Goal: Task Accomplishment & Management: Use online tool/utility

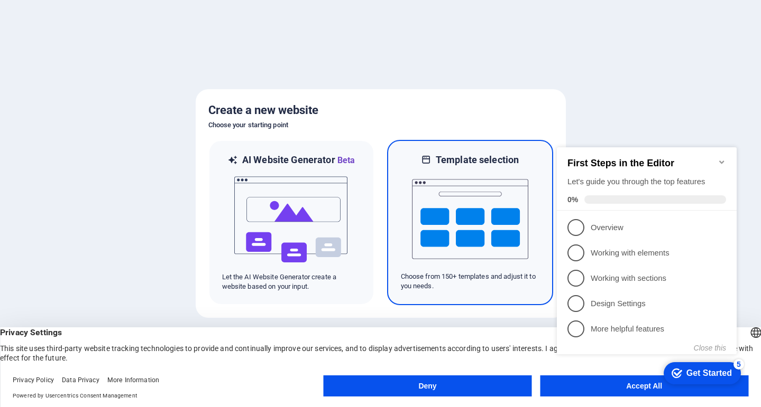
click at [488, 208] on img at bounding box center [470, 219] width 116 height 106
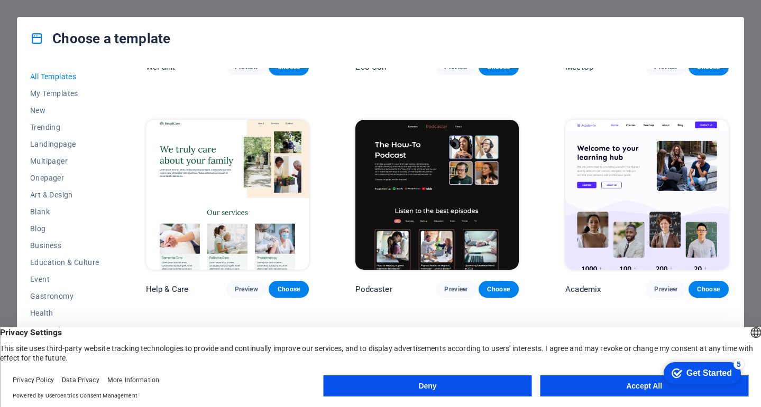
scroll to position [1067, 0]
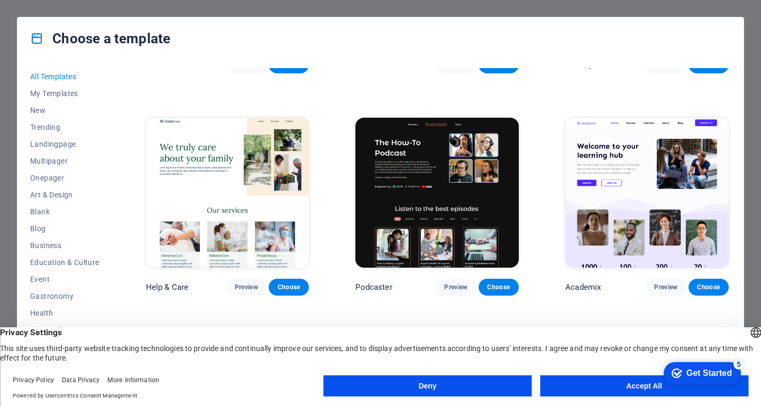
click at [6, 63] on div "Choose a template All Templates My Templates New Trending Landingpage Multipage…" at bounding box center [380, 203] width 761 height 407
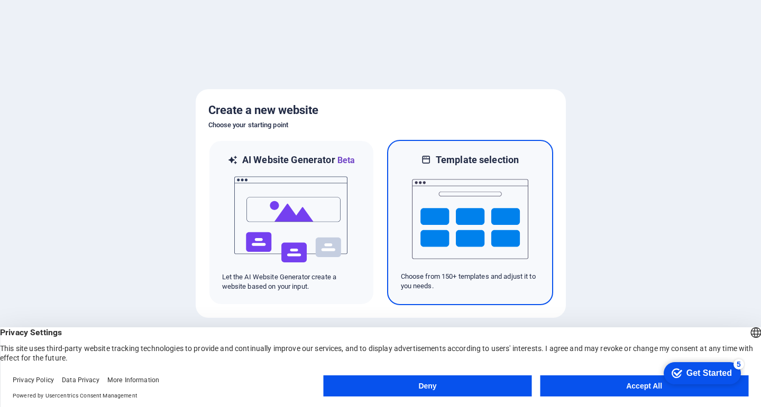
click at [461, 237] on img at bounding box center [470, 219] width 116 height 106
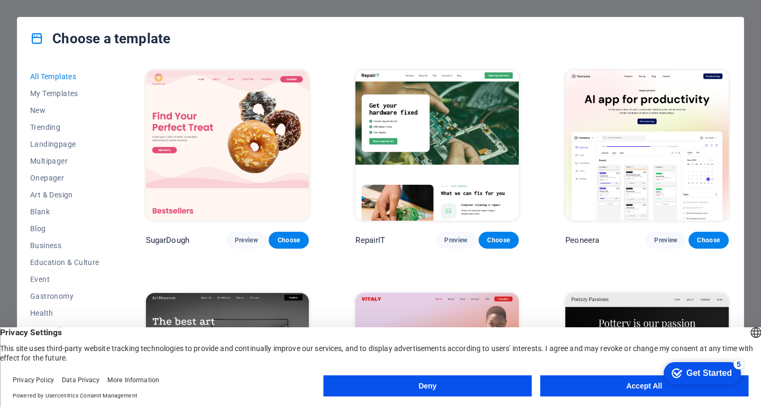
click at [629, 385] on button "Accept All" at bounding box center [644, 386] width 208 height 21
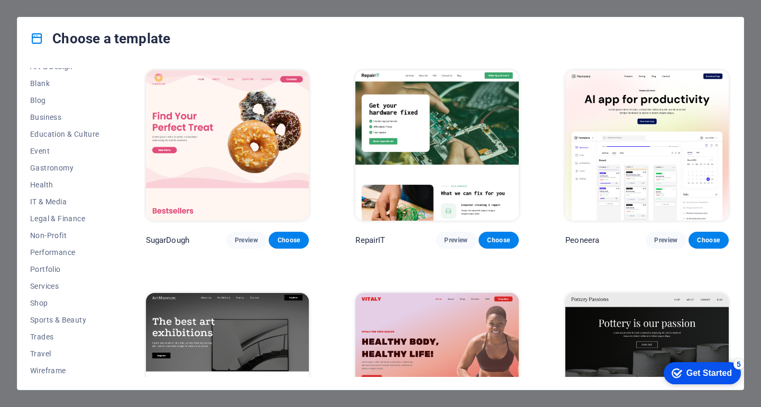
scroll to position [131, 0]
click at [42, 196] on span "IT & Media" at bounding box center [64, 200] width 69 height 8
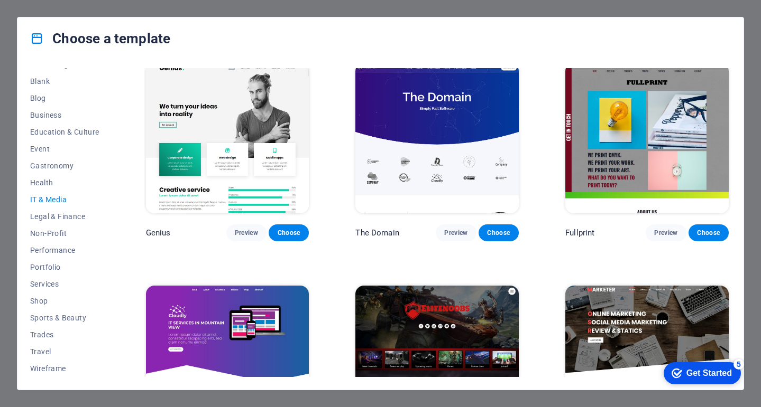
scroll to position [534, 0]
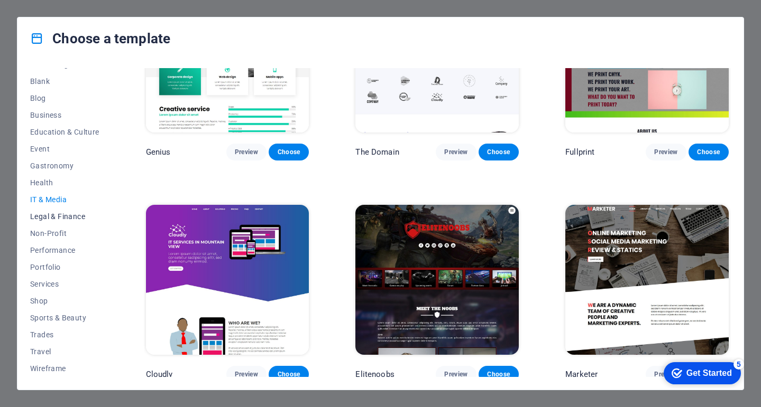
click at [54, 218] on span "Legal & Finance" at bounding box center [64, 216] width 69 height 8
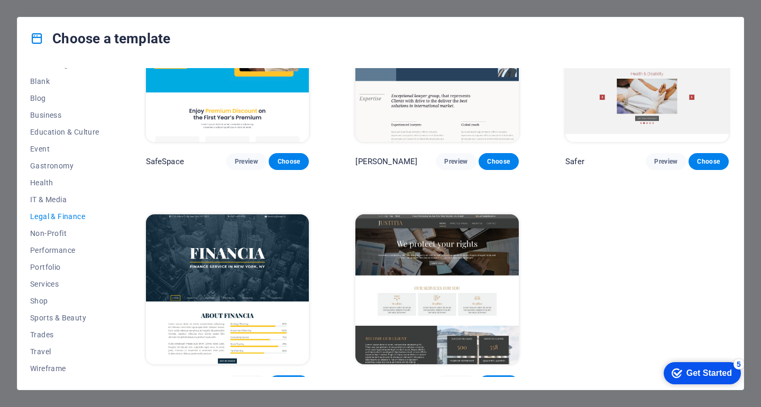
scroll to position [91, 0]
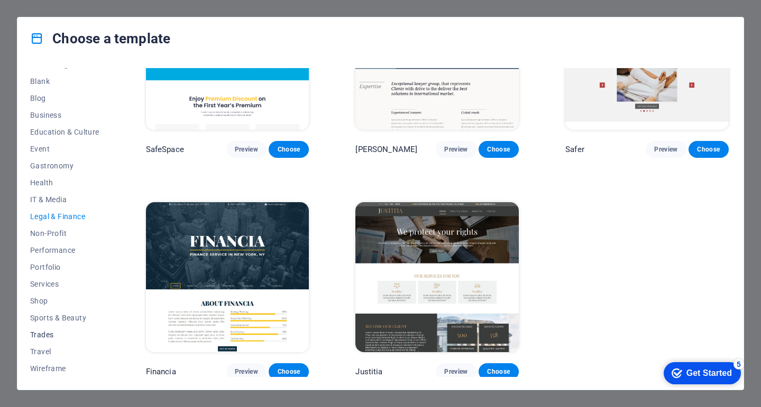
click at [44, 335] on span "Trades" at bounding box center [64, 335] width 69 height 8
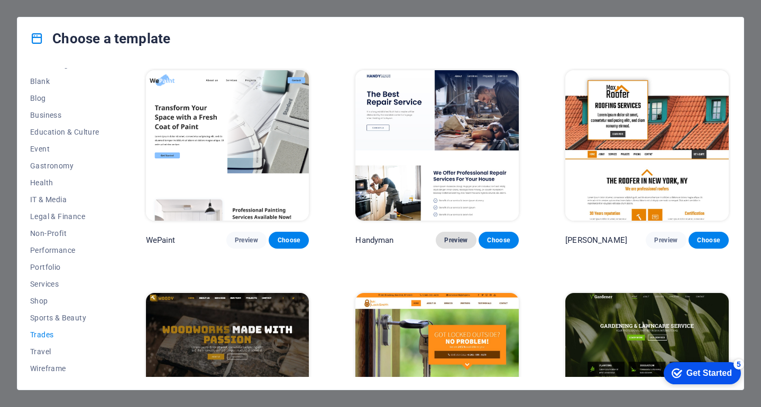
click at [445, 239] on span "Preview" at bounding box center [455, 240] width 23 height 8
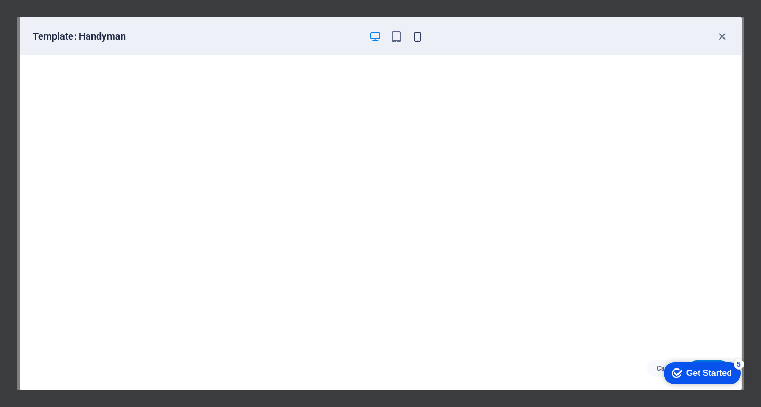
click at [420, 37] on icon "button" at bounding box center [417, 37] width 12 height 12
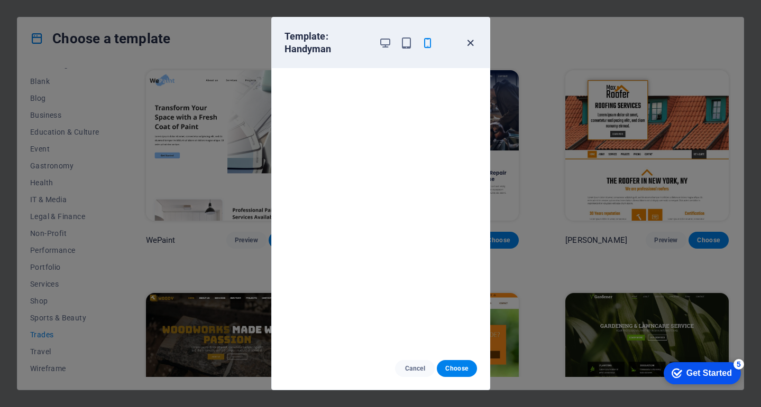
click at [475, 42] on icon "button" at bounding box center [470, 43] width 12 height 12
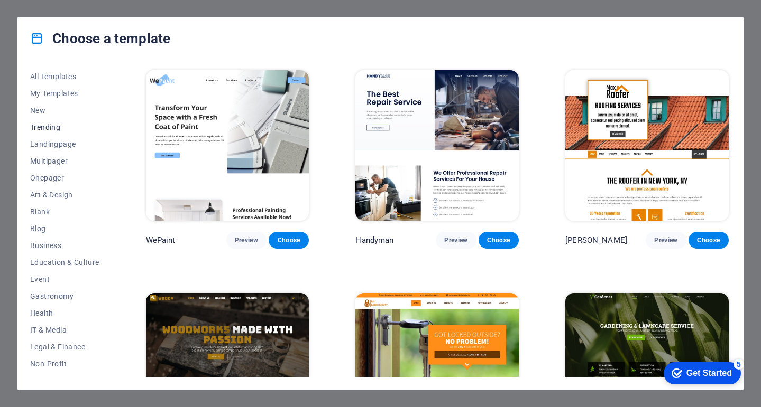
click at [54, 127] on span "Trending" at bounding box center [64, 127] width 69 height 8
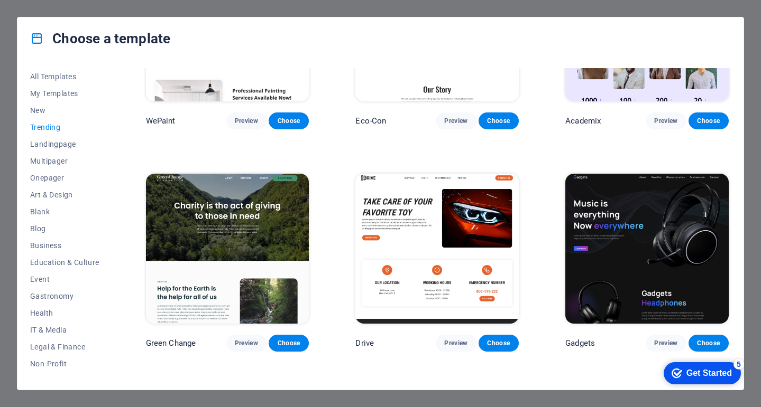
scroll to position [572, 0]
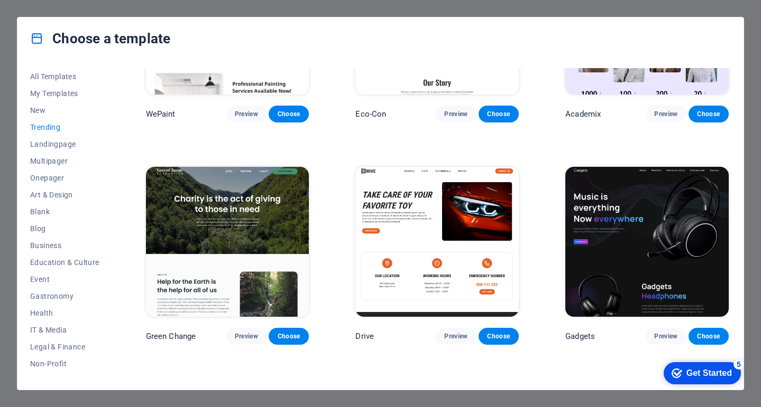
click at [411, 219] on img at bounding box center [436, 242] width 163 height 151
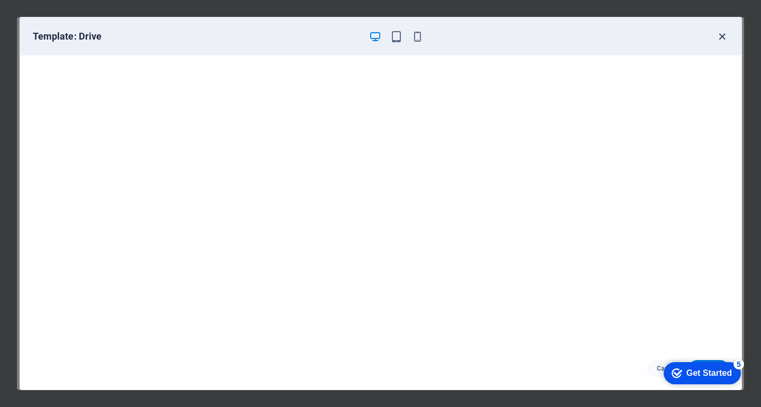
click at [722, 35] on icon "button" at bounding box center [722, 37] width 12 height 12
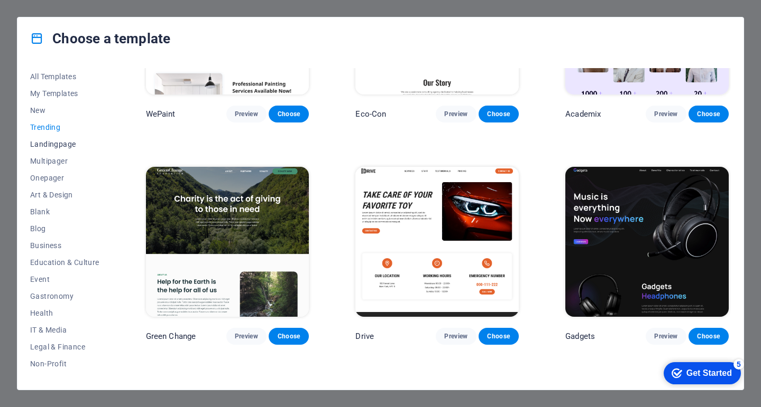
click at [54, 142] on span "Landingpage" at bounding box center [64, 144] width 69 height 8
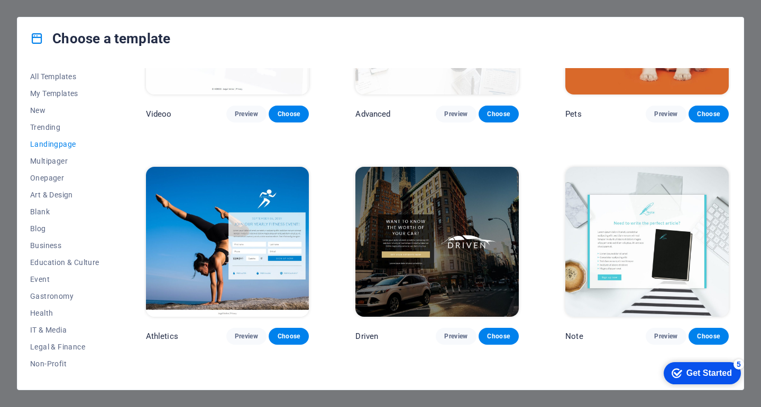
click at [54, 142] on span "Landingpage" at bounding box center [64, 144] width 69 height 8
click at [45, 167] on button "Multipager" at bounding box center [64, 161] width 69 height 17
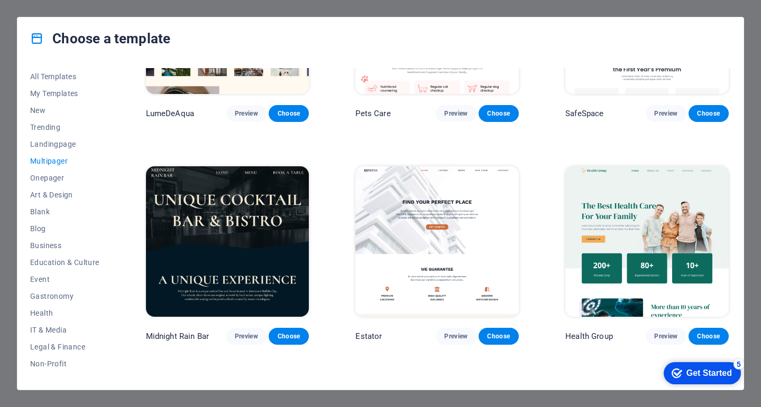
scroll to position [1243, 0]
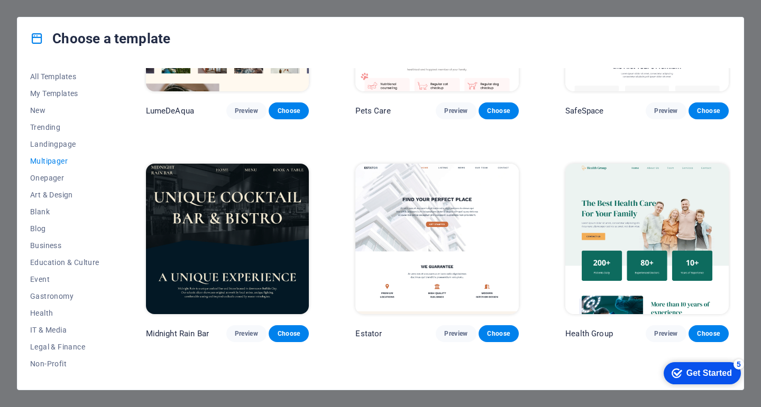
click at [413, 226] on img at bounding box center [436, 239] width 163 height 151
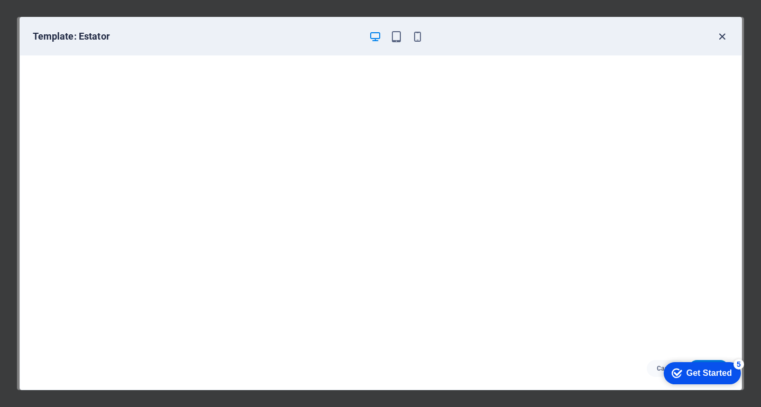
click at [721, 37] on icon "button" at bounding box center [722, 37] width 12 height 12
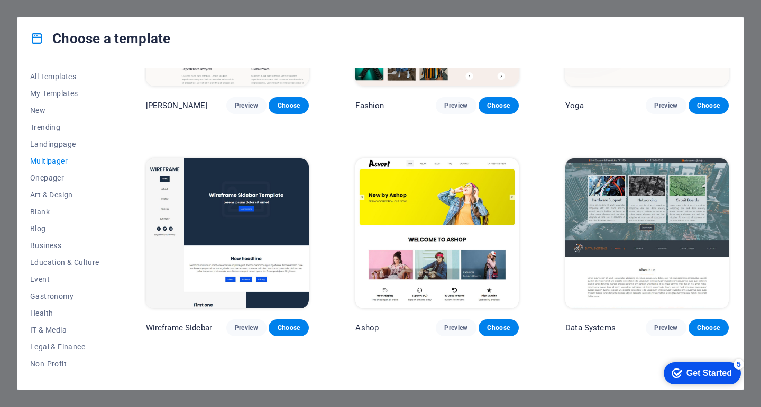
scroll to position [2366, 0]
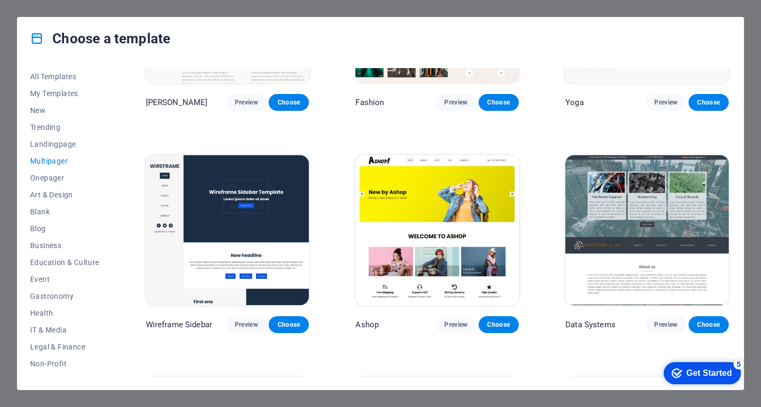
click at [446, 178] on img at bounding box center [436, 230] width 163 height 151
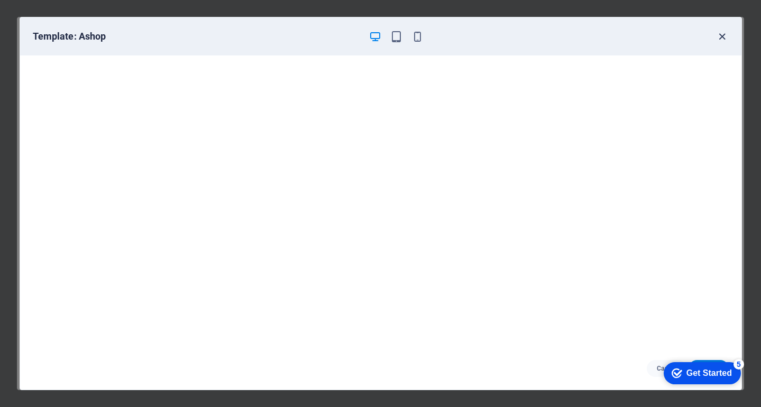
click at [718, 33] on icon "button" at bounding box center [722, 37] width 12 height 12
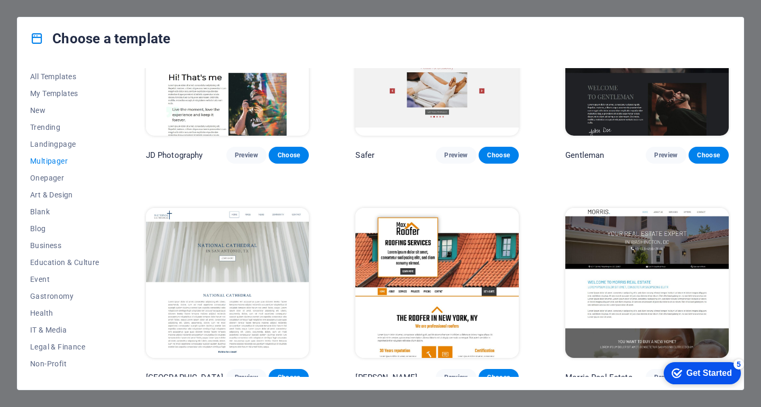
scroll to position [2774, 0]
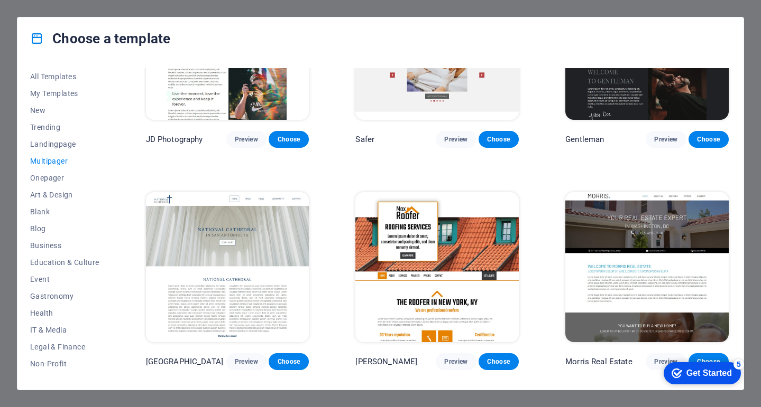
click at [652, 290] on img at bounding box center [646, 267] width 163 height 151
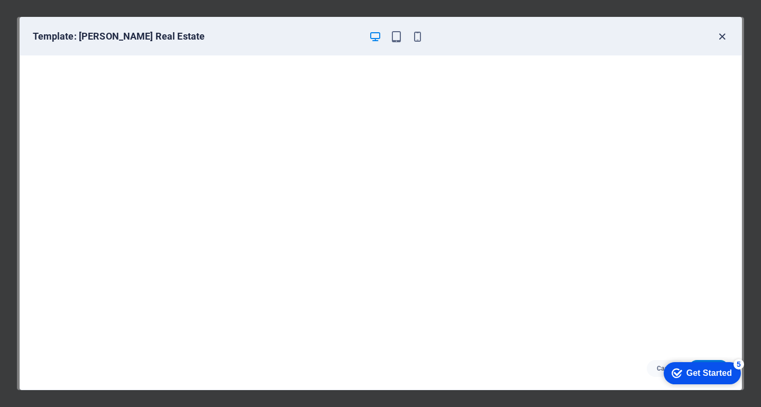
click at [719, 34] on icon "button" at bounding box center [722, 37] width 12 height 12
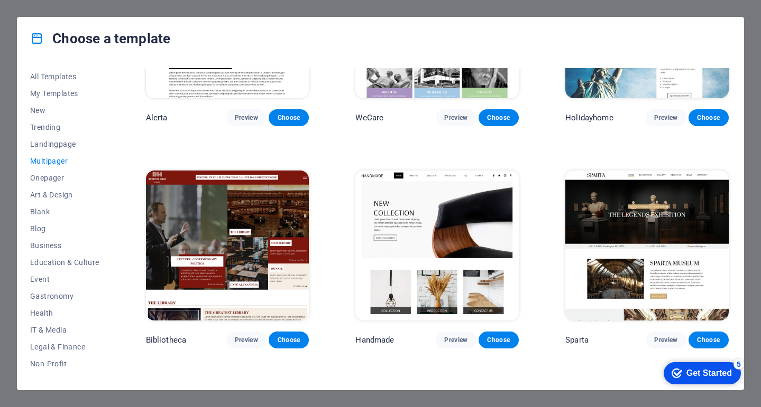
scroll to position [3697, 0]
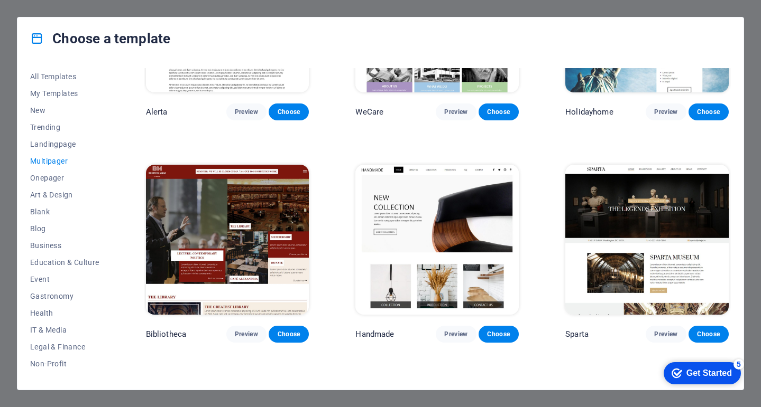
click at [453, 205] on img at bounding box center [436, 240] width 163 height 151
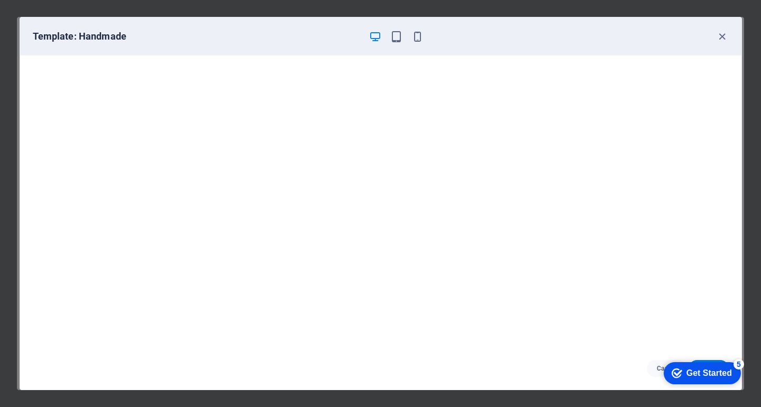
scroll to position [2, 0]
click at [716, 38] on icon "button" at bounding box center [722, 37] width 12 height 12
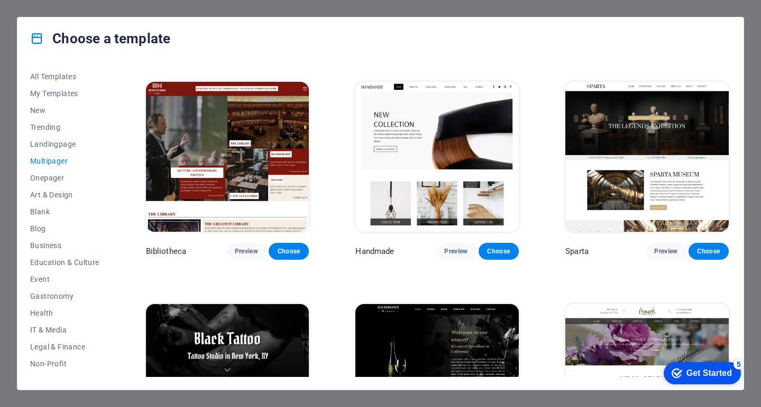
scroll to position [3781, 0]
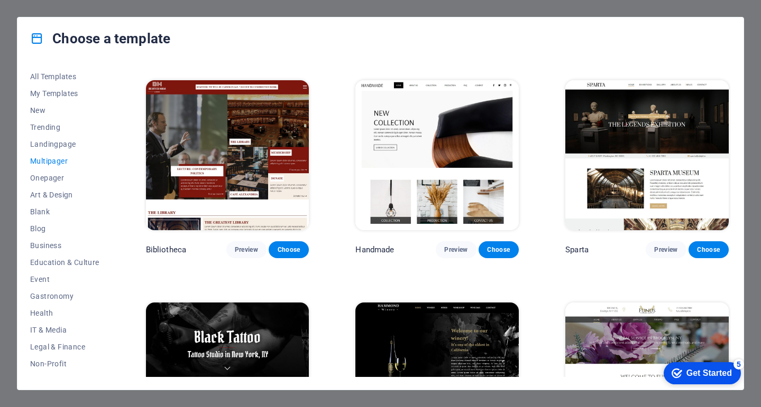
click at [627, 132] on img at bounding box center [646, 155] width 163 height 151
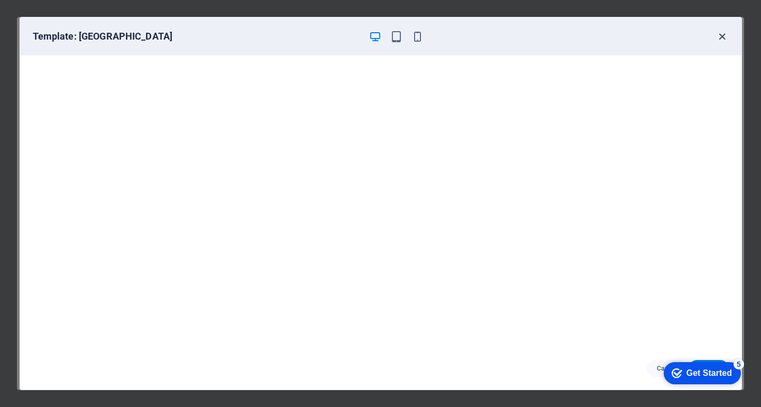
click at [720, 33] on icon "button" at bounding box center [722, 37] width 12 height 12
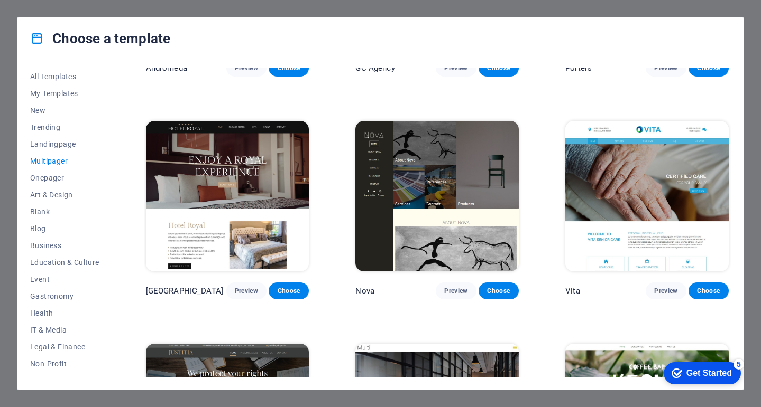
scroll to position [4413, 0]
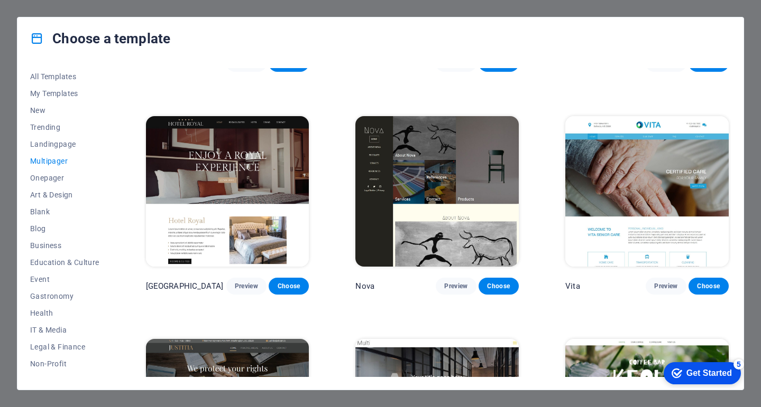
click at [179, 151] on img at bounding box center [227, 191] width 163 height 151
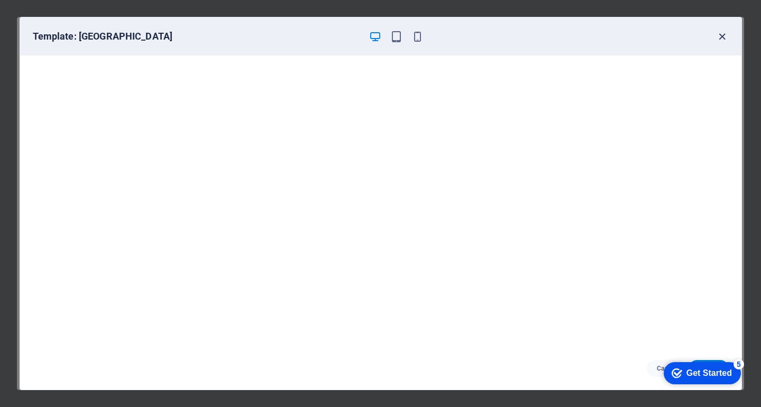
click at [718, 36] on icon "button" at bounding box center [722, 37] width 12 height 12
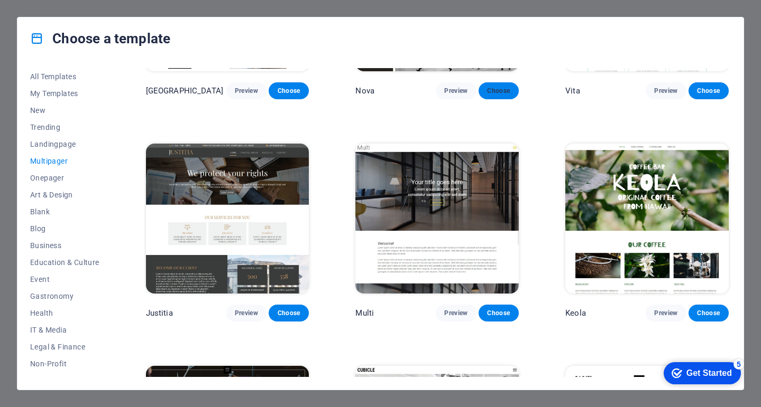
scroll to position [4610, 0]
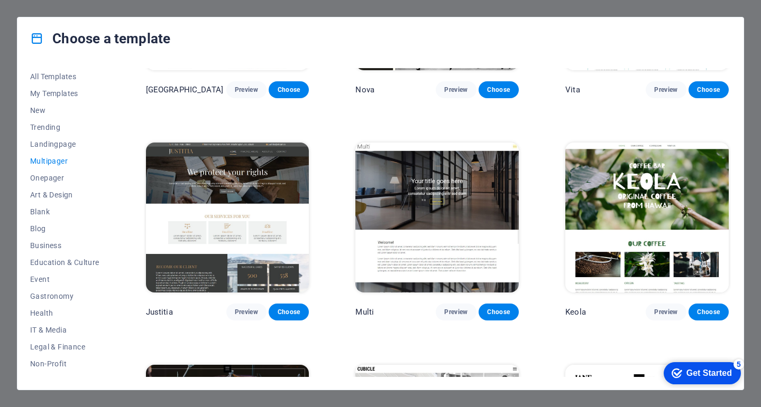
click at [446, 186] on img at bounding box center [436, 218] width 163 height 151
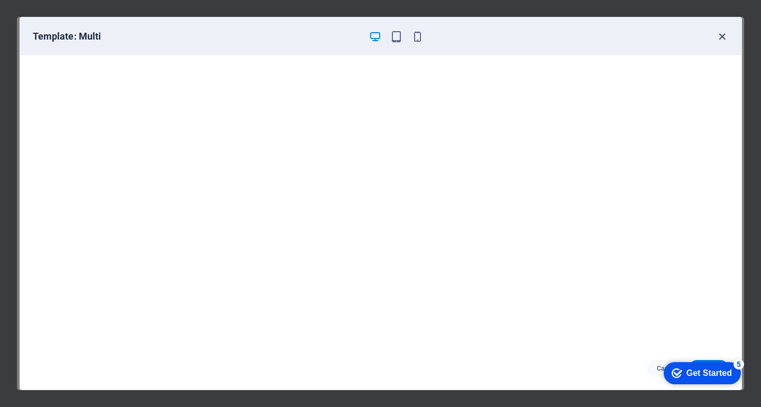
click at [720, 34] on icon "button" at bounding box center [722, 37] width 12 height 12
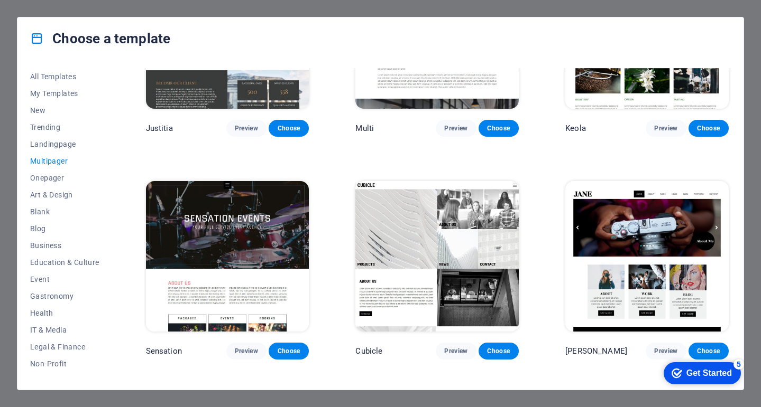
scroll to position [4819, 0]
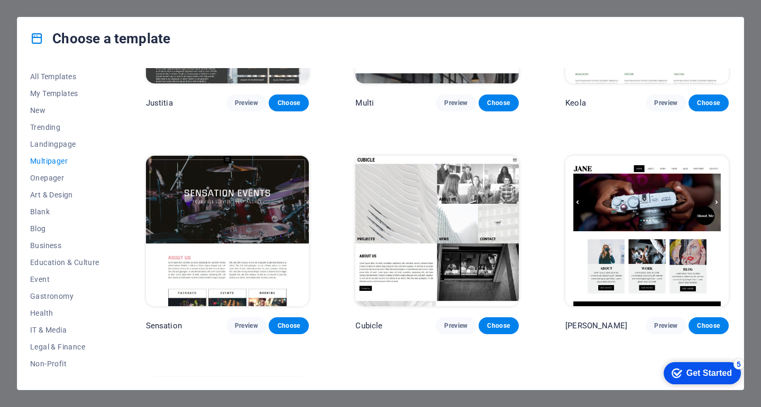
click at [416, 217] on img at bounding box center [436, 231] width 163 height 151
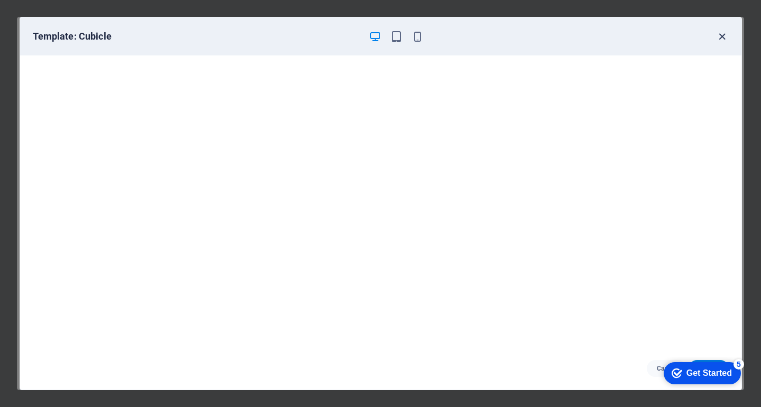
click at [720, 39] on icon "button" at bounding box center [722, 37] width 12 height 12
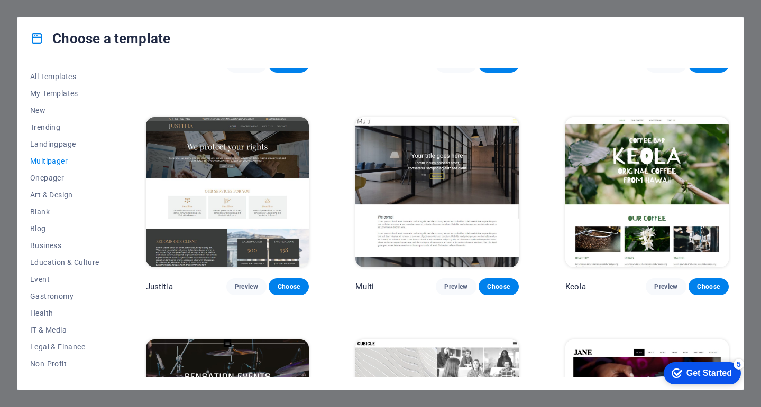
scroll to position [4633, 0]
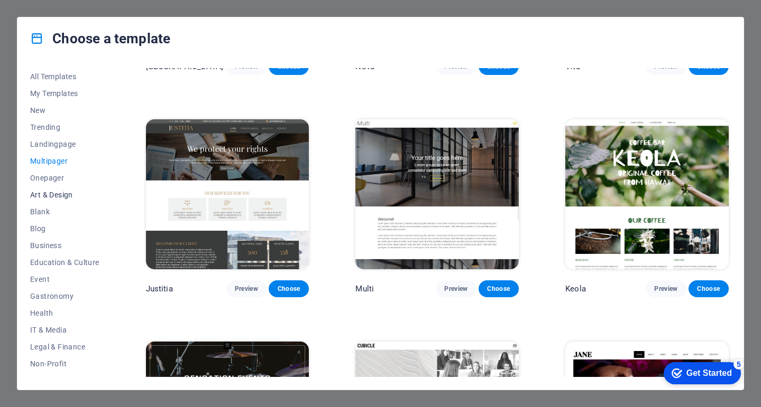
click at [55, 197] on span "Art & Design" at bounding box center [64, 195] width 69 height 8
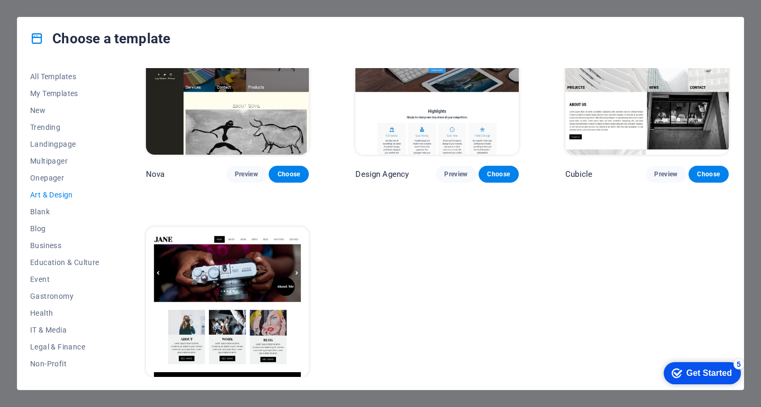
scroll to position [976, 0]
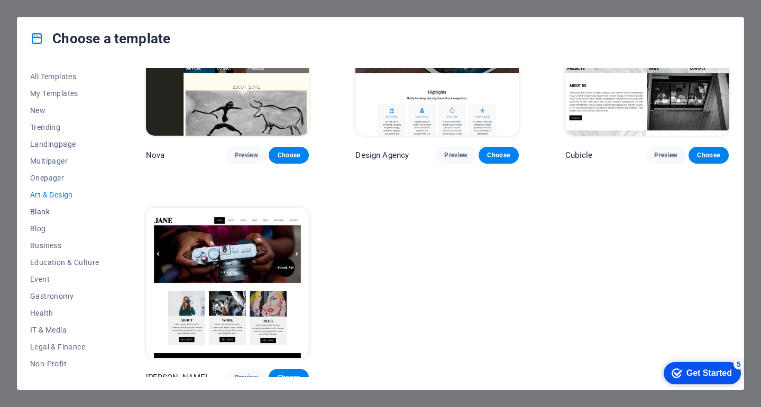
click at [41, 209] on span "Blank" at bounding box center [64, 212] width 69 height 8
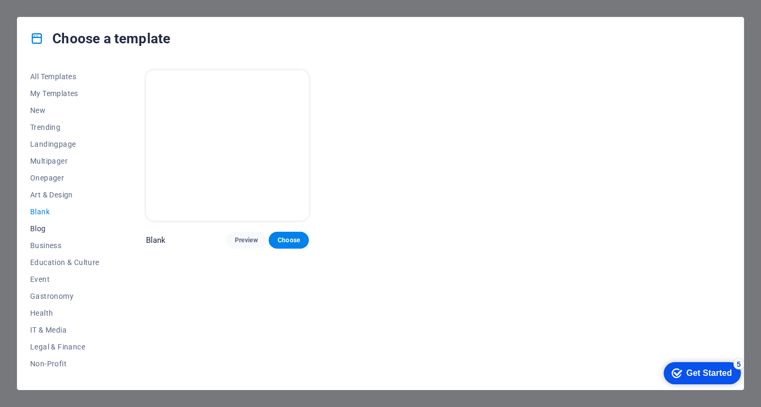
click at [40, 229] on span "Blog" at bounding box center [64, 229] width 69 height 8
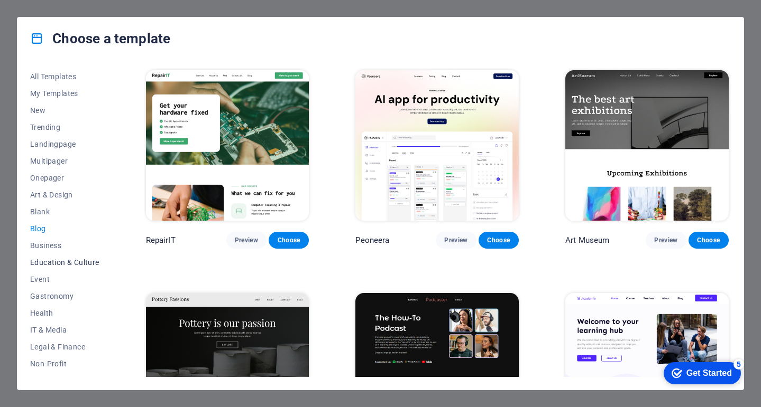
click at [39, 254] on button "Education & Culture" at bounding box center [64, 262] width 69 height 17
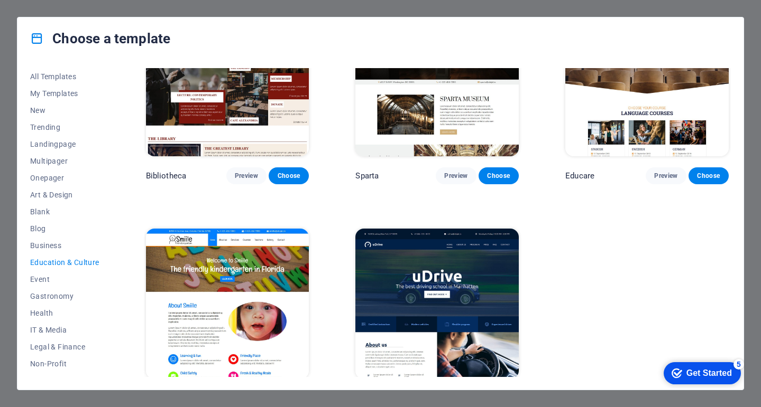
scroll to position [312, 0]
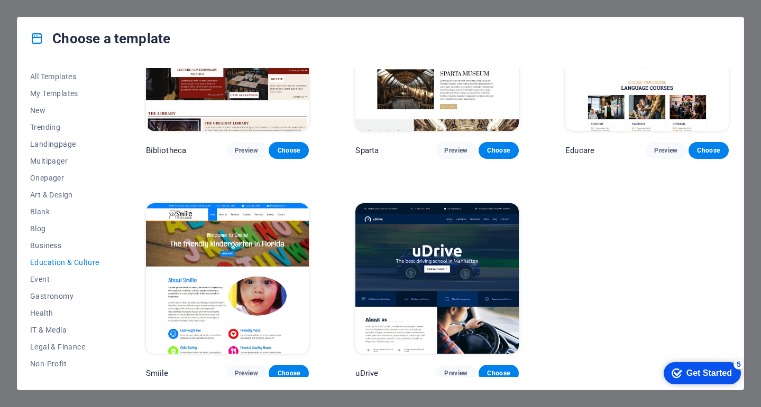
click at [403, 253] on img at bounding box center [436, 278] width 163 height 151
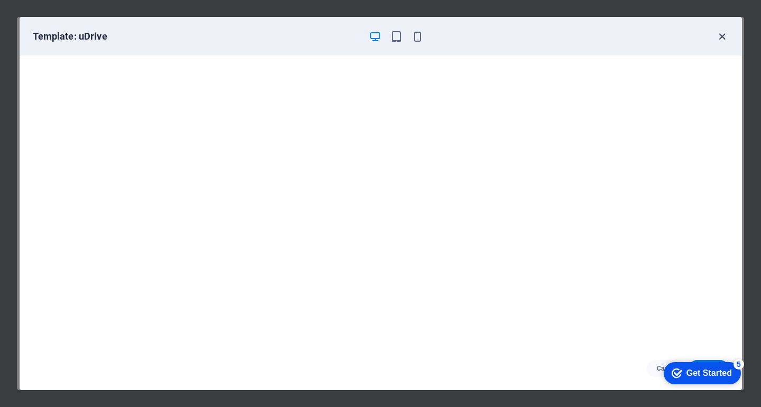
click at [724, 35] on icon "button" at bounding box center [722, 37] width 12 height 12
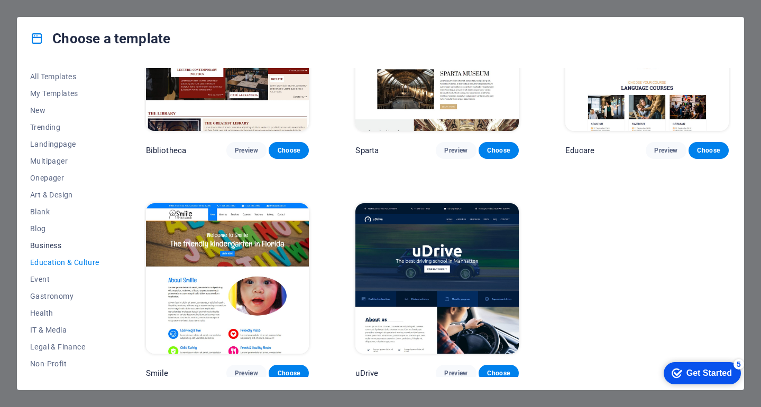
click at [53, 246] on span "Business" at bounding box center [64, 246] width 69 height 8
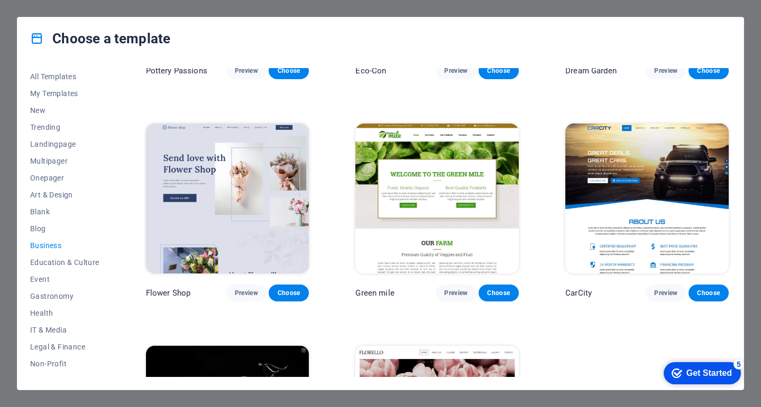
scroll to position [192, 0]
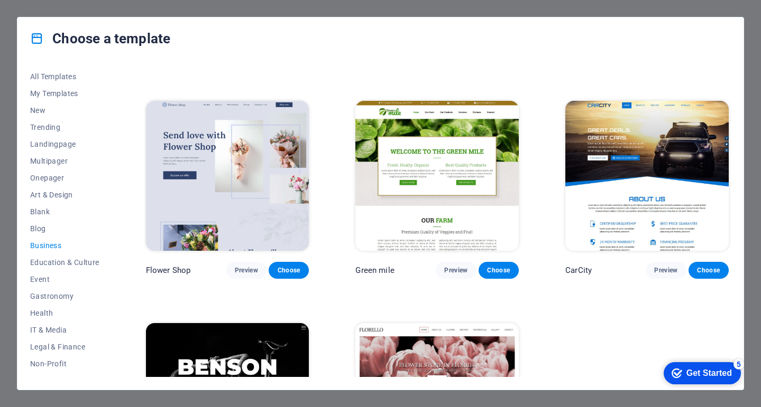
click at [657, 154] on img at bounding box center [646, 176] width 163 height 151
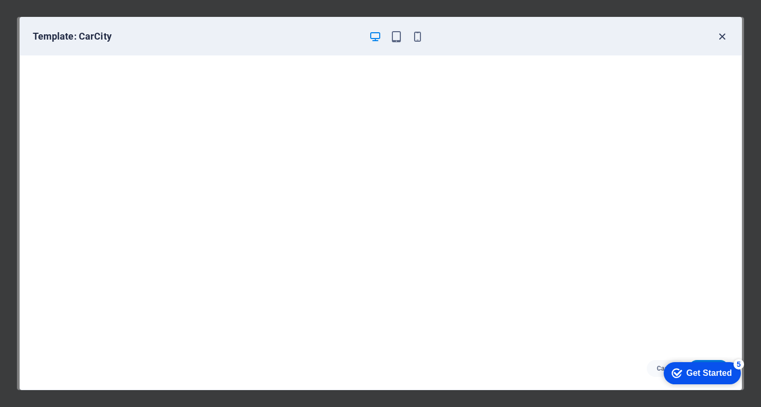
click at [720, 37] on icon "button" at bounding box center [722, 37] width 12 height 12
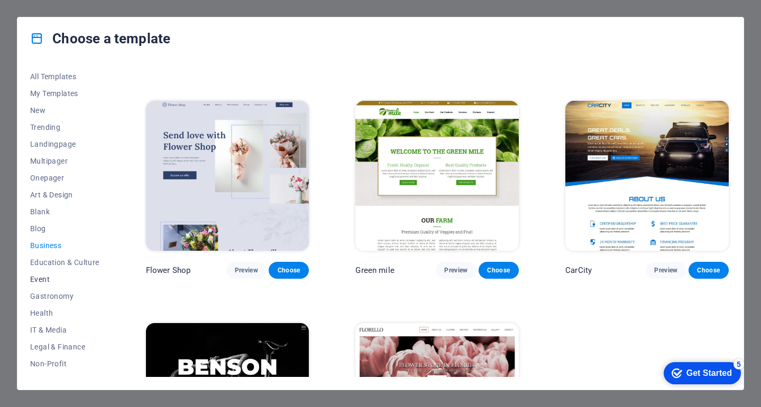
click at [40, 277] on span "Event" at bounding box center [64, 279] width 69 height 8
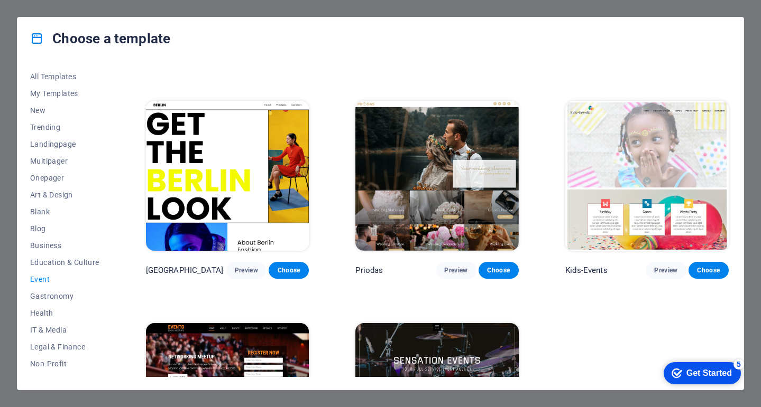
scroll to position [0, 0]
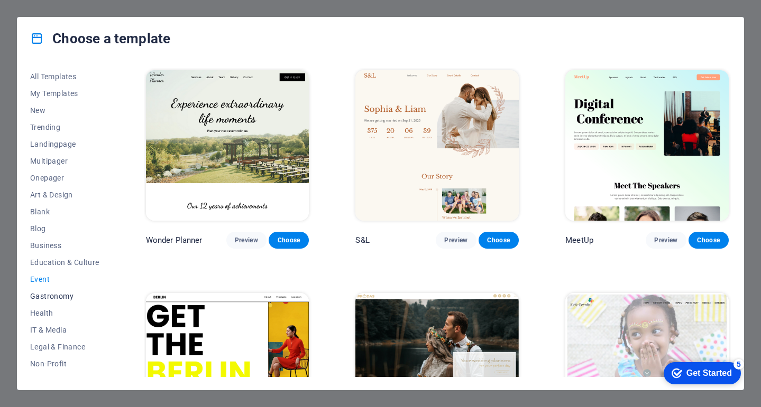
click at [38, 295] on span "Gastronomy" at bounding box center [64, 296] width 69 height 8
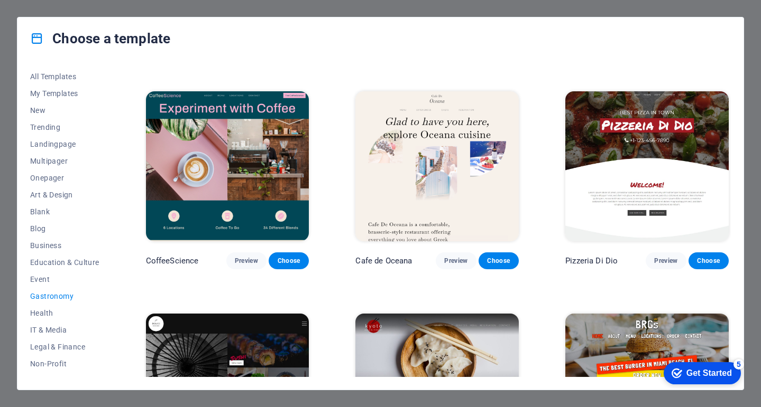
scroll to position [215, 0]
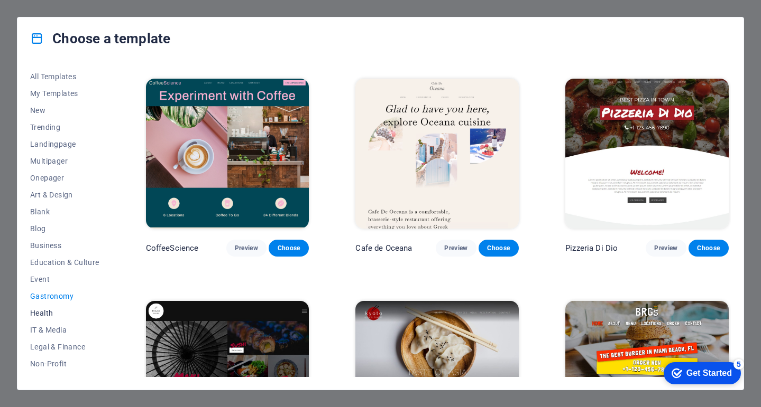
click at [47, 317] on span "Health" at bounding box center [64, 313] width 69 height 8
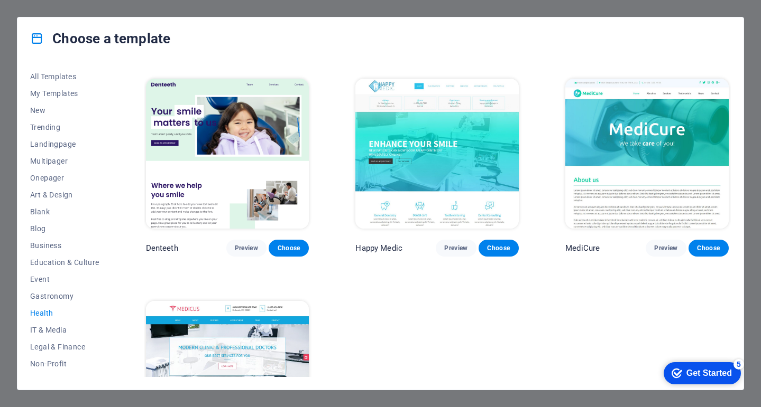
scroll to position [0, 0]
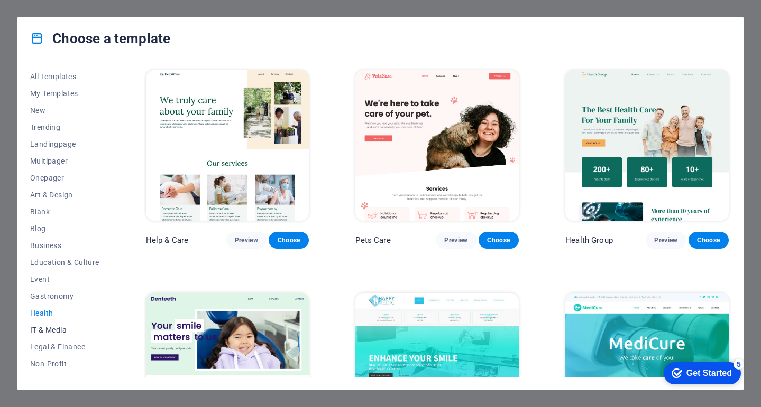
click at [40, 335] on button "IT & Media" at bounding box center [64, 330] width 69 height 17
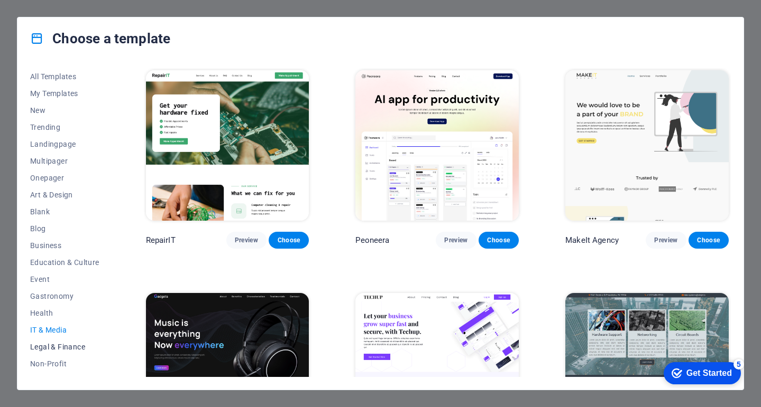
click at [38, 343] on span "Legal & Finance" at bounding box center [64, 347] width 69 height 8
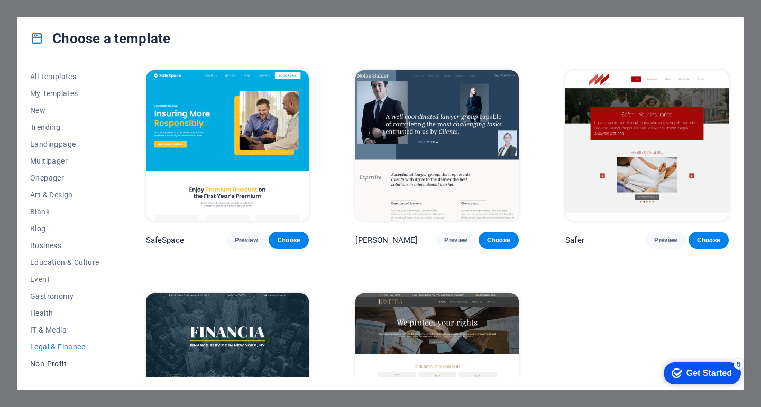
click at [45, 363] on span "Non-Profit" at bounding box center [64, 364] width 69 height 8
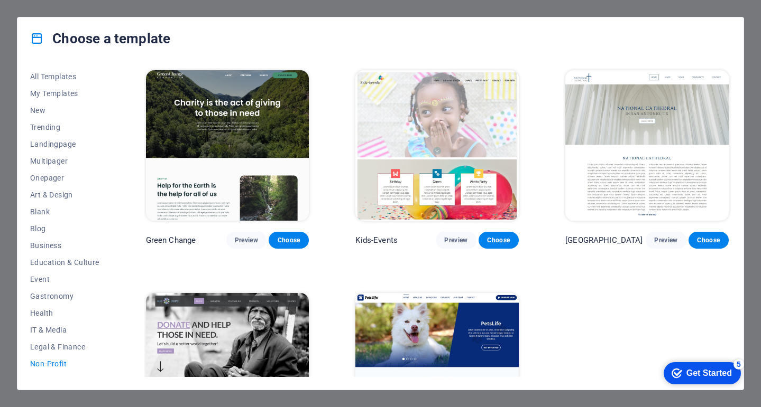
click at [414, 315] on img at bounding box center [436, 368] width 163 height 151
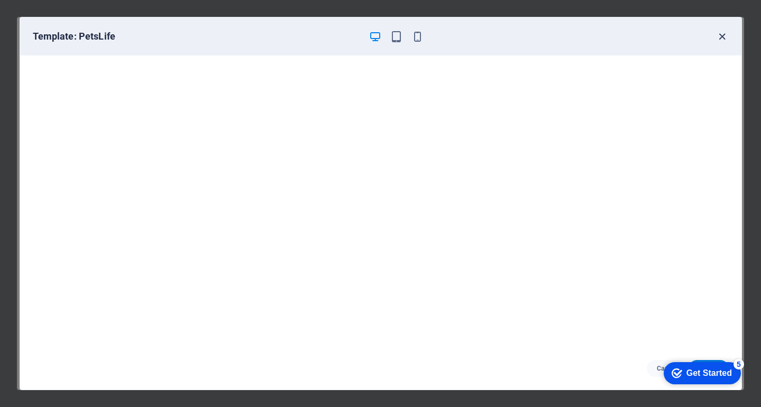
click at [716, 35] on span "button" at bounding box center [722, 37] width 13 height 12
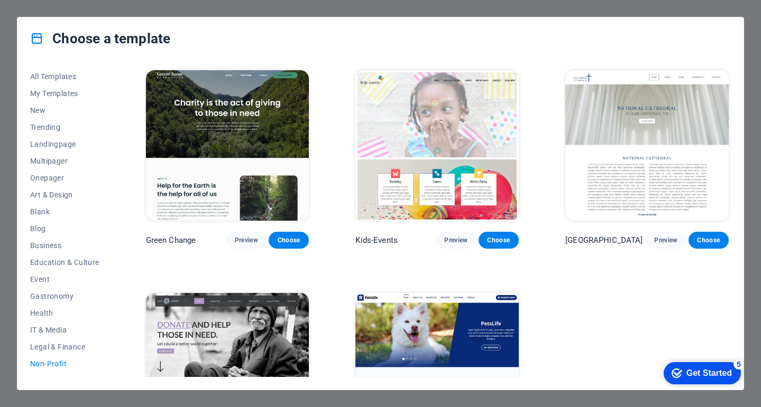
click at [758, 9] on div "Choose a template All Templates My Templates New Trending Landingpage Multipage…" at bounding box center [380, 203] width 761 height 407
click at [713, 369] on div "Get Started" at bounding box center [708, 374] width 45 height 10
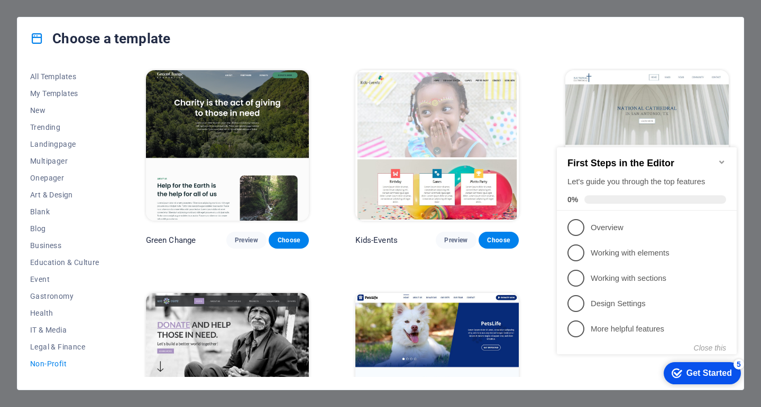
click at [607, 26] on div "Choose a template" at bounding box center [380, 38] width 726 height 42
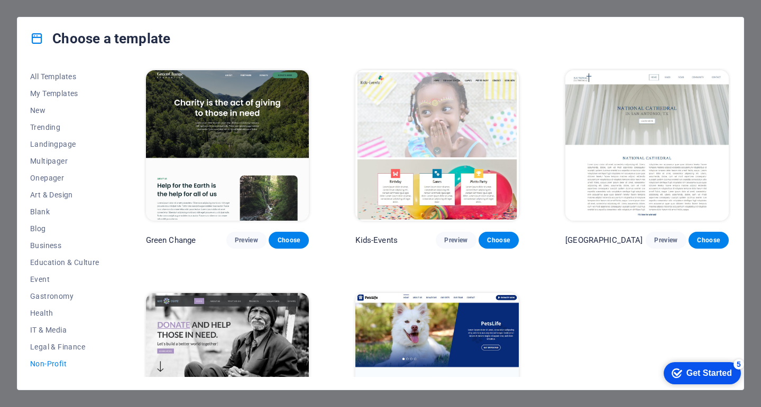
click at [21, 7] on div "Choose a template All Templates My Templates New Trending Landingpage Multipage…" at bounding box center [380, 203] width 761 height 407
click at [13, 41] on div "Choose a template All Templates My Templates New Trending Landingpage Multipage…" at bounding box center [380, 203] width 761 height 407
click at [520, 142] on div "Green Change Preview Choose Kids-Events Preview [GEOGRAPHIC_DATA] Preview Choos…" at bounding box center [437, 269] width 587 height 403
click at [452, 145] on img at bounding box center [436, 145] width 163 height 151
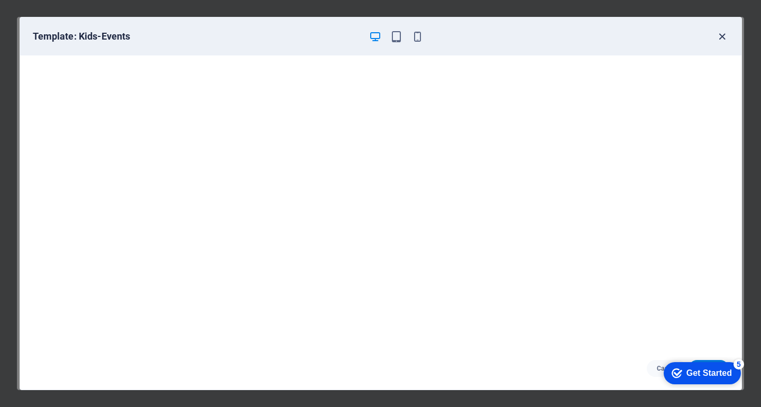
click at [719, 33] on icon "button" at bounding box center [722, 37] width 12 height 12
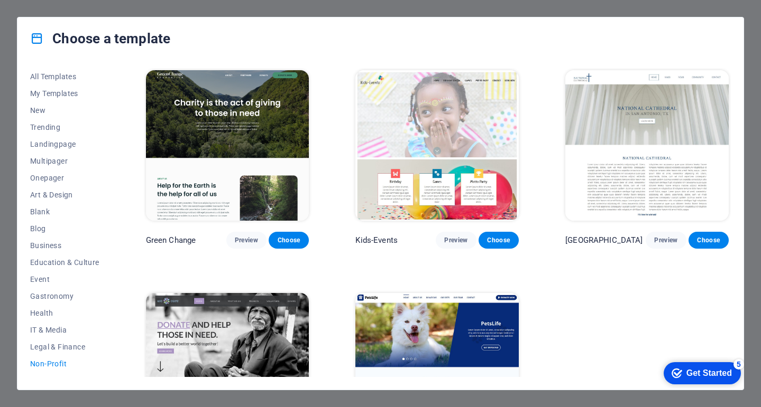
click at [718, 43] on div "Choose a template" at bounding box center [380, 38] width 726 height 42
click at [727, 12] on div "Choose a template All Templates My Templates New Trending Landingpage Multipage…" at bounding box center [380, 203] width 761 height 407
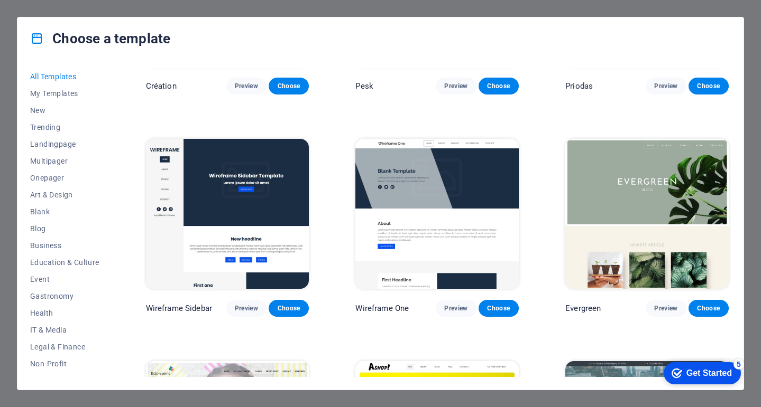
scroll to position [4291, 0]
